Goal: Information Seeking & Learning: Learn about a topic

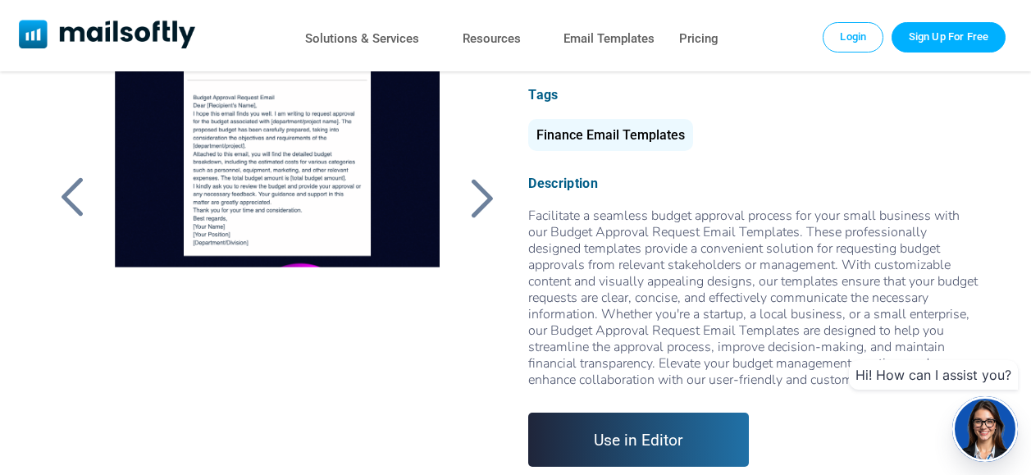
scroll to position [81, 0]
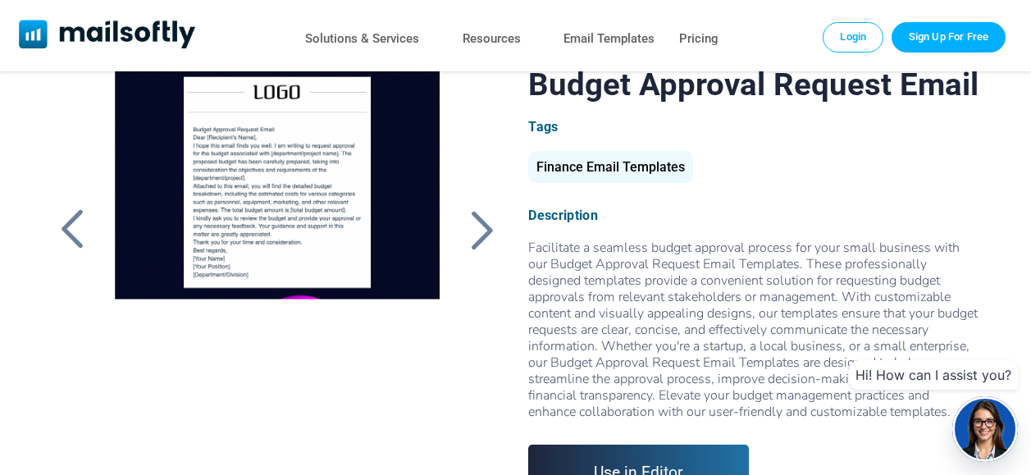
click at [321, 241] on div at bounding box center [277, 271] width 361 height 410
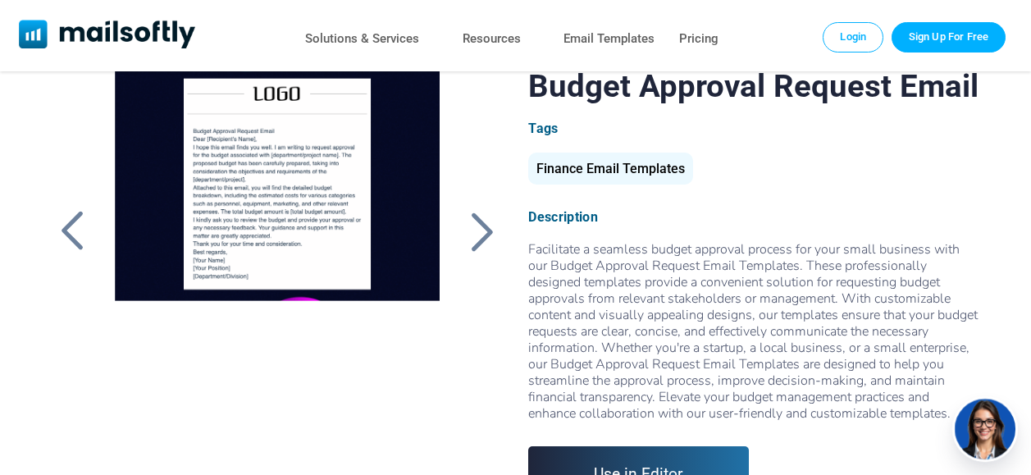
click at [487, 244] on div at bounding box center [481, 231] width 41 height 43
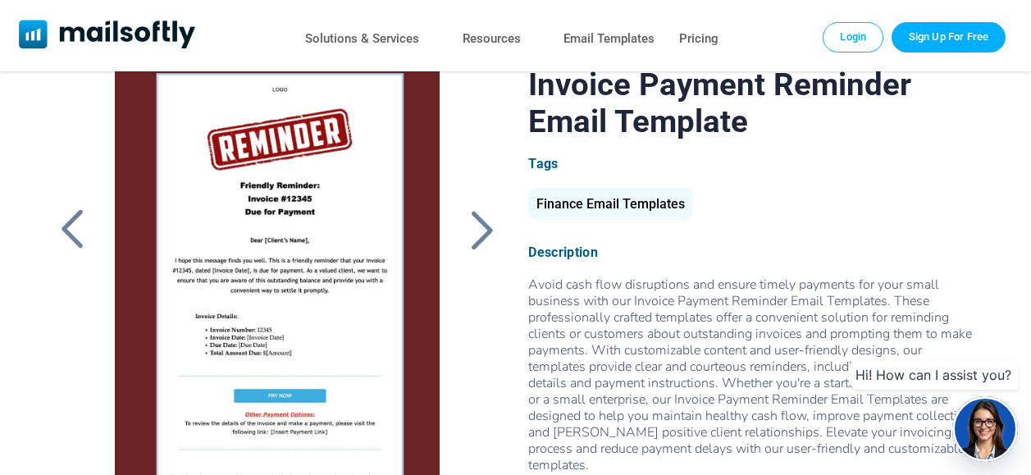
click at [490, 221] on div at bounding box center [481, 229] width 41 height 43
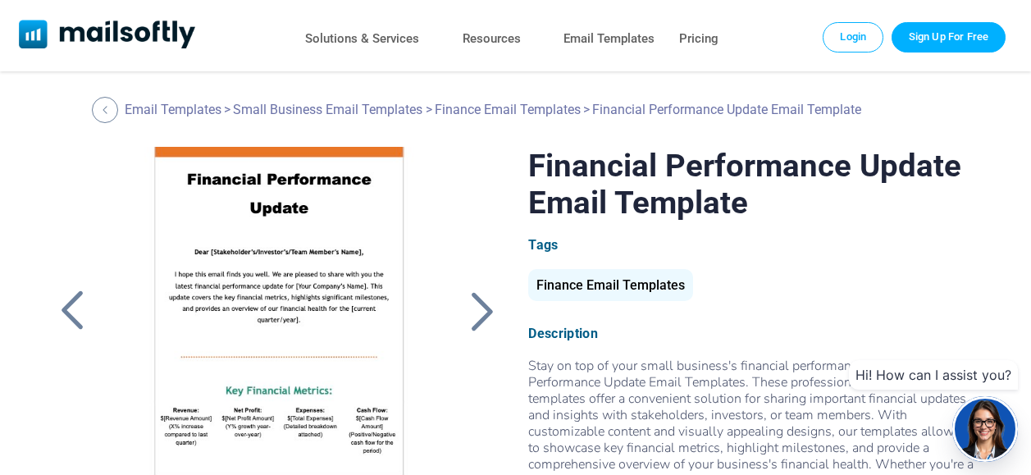
click at [80, 319] on div at bounding box center [72, 311] width 41 height 43
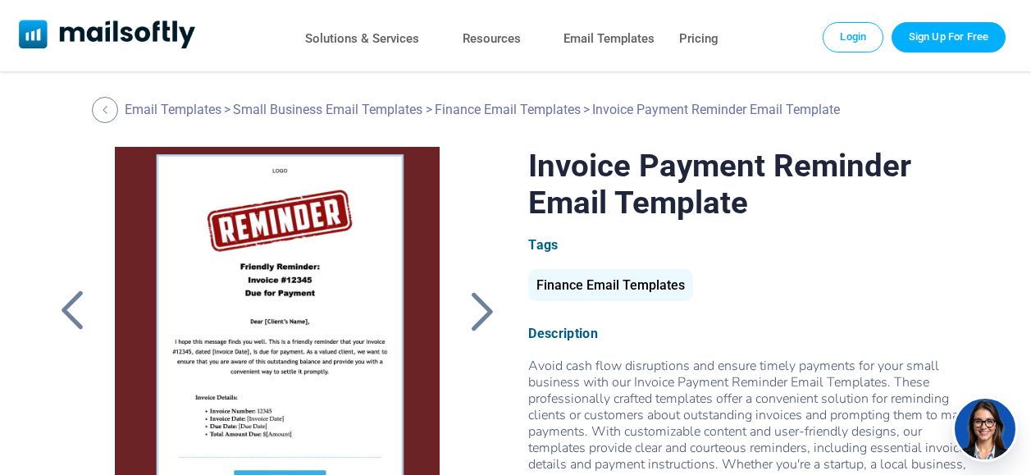
click at [80, 319] on div at bounding box center [72, 311] width 41 height 43
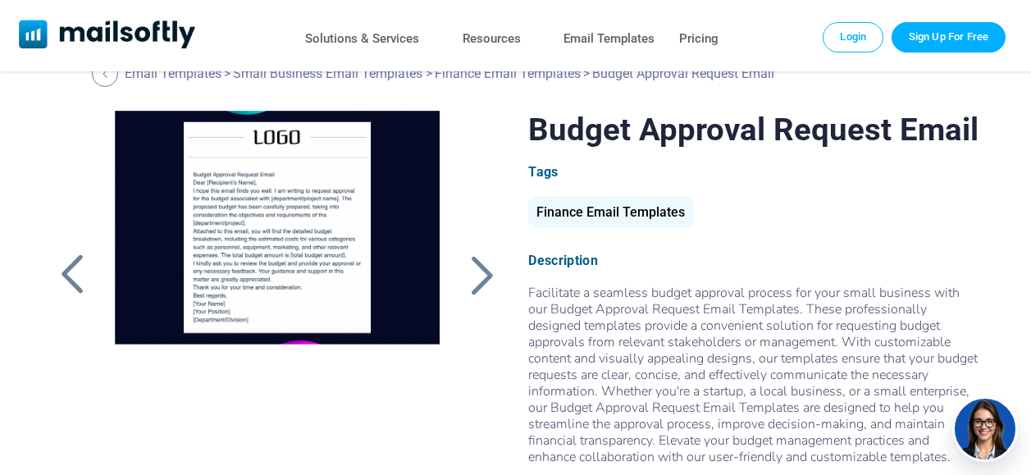
scroll to position [22, 0]
